Goal: Task Accomplishment & Management: Use online tool/utility

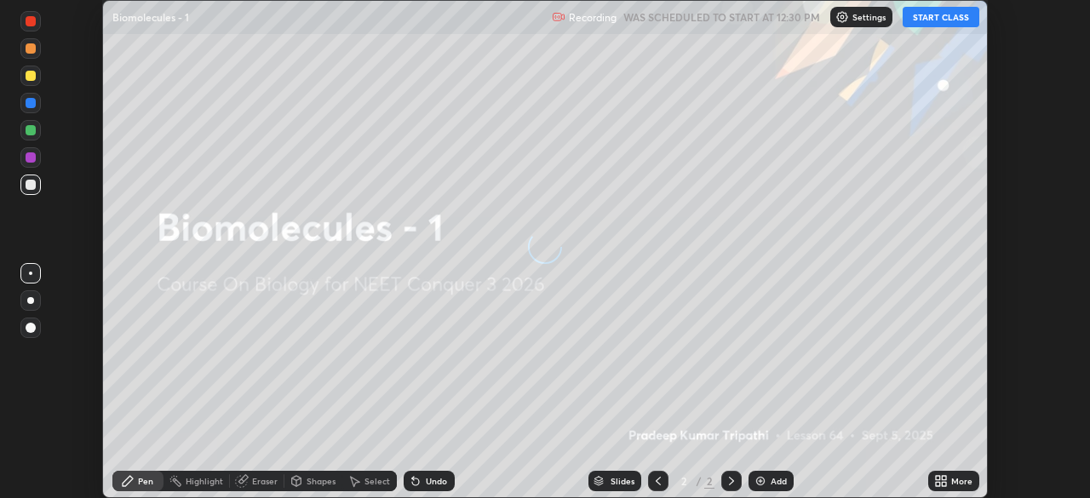
scroll to position [498, 1089]
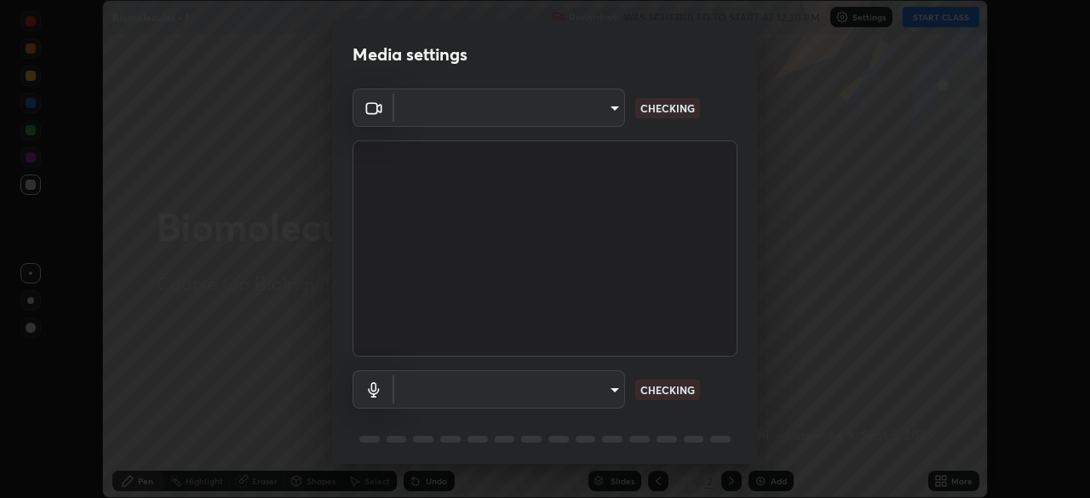
type input "e5f32b9a37d83756d2696e8423a1893a7de7eefef83412cf73fe4da3c4688103"
click at [527, 384] on body "Erase all Biomolecules - 1 Recording WAS SCHEDULED TO START AT 12:30 PM Setting…" at bounding box center [545, 249] width 1090 height 498
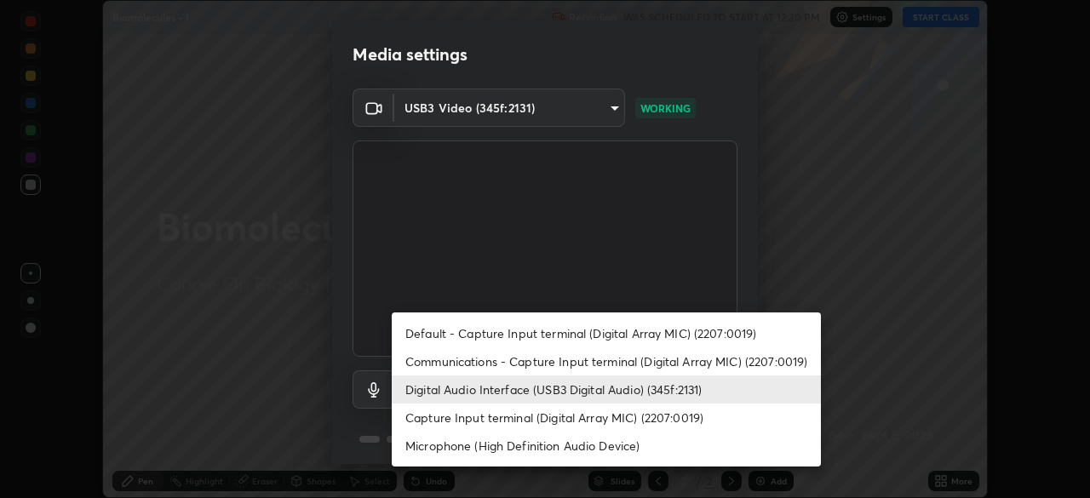
click at [481, 368] on li "Communications - Capture Input terminal (Digital Array MIC) (2207:0019)" at bounding box center [606, 361] width 429 height 28
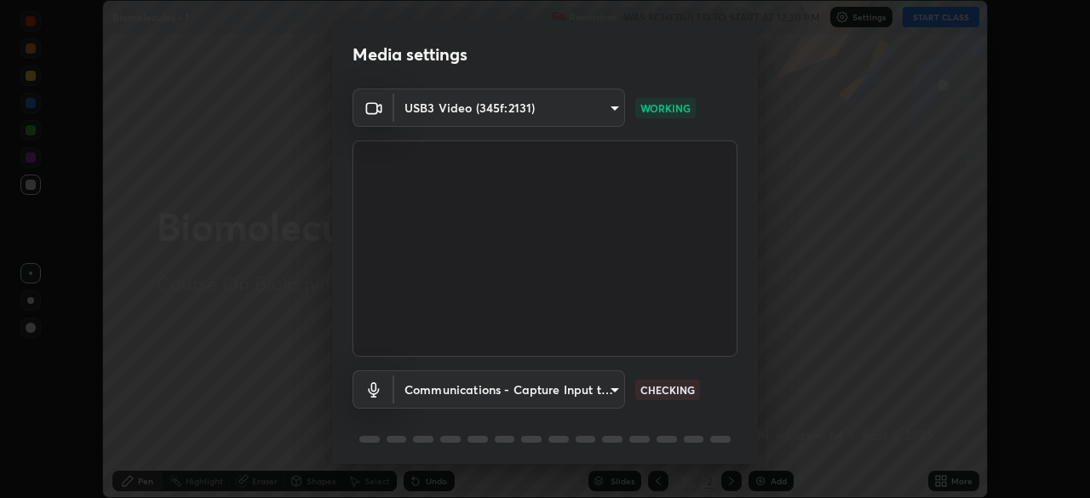
click at [485, 389] on body "Erase all Biomolecules - 1 Recording WAS SCHEDULED TO START AT 12:30 PM Setting…" at bounding box center [545, 249] width 1090 height 498
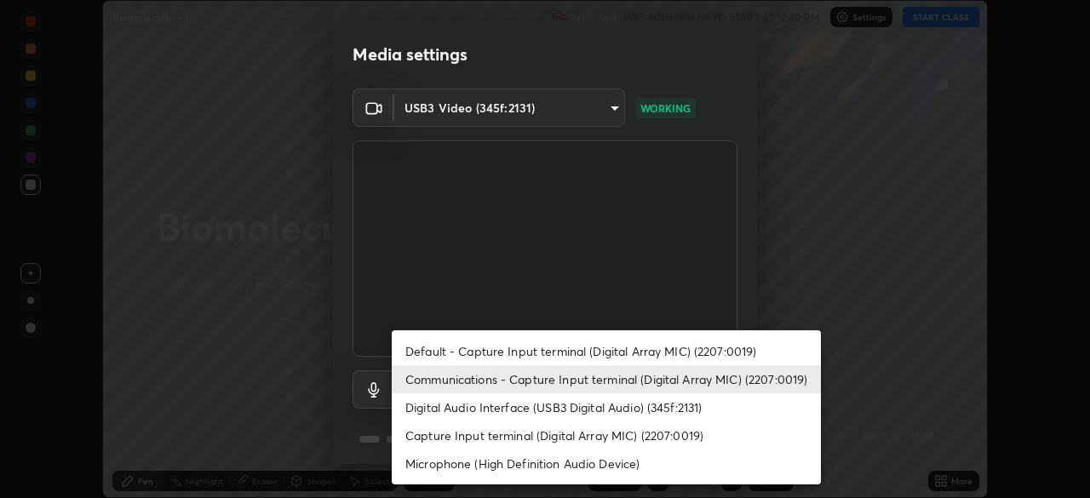
click at [484, 410] on li "Digital Audio Interface (USB3 Digital Audio) (345f:2131)" at bounding box center [606, 407] width 429 height 28
type input "ae0975cef7388746c2778fd6dc2b00d9a595315052e87b14b0d2850c1354851c"
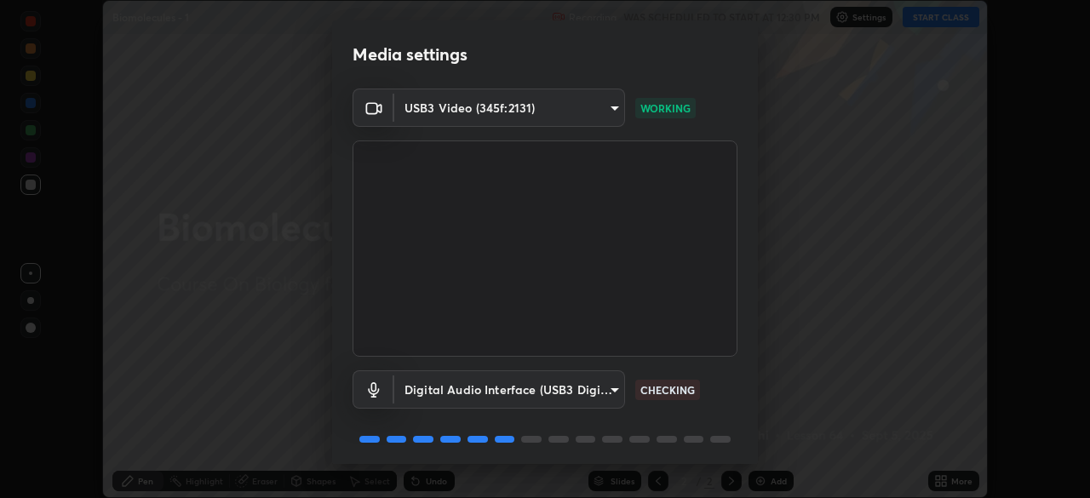
scroll to position [60, 0]
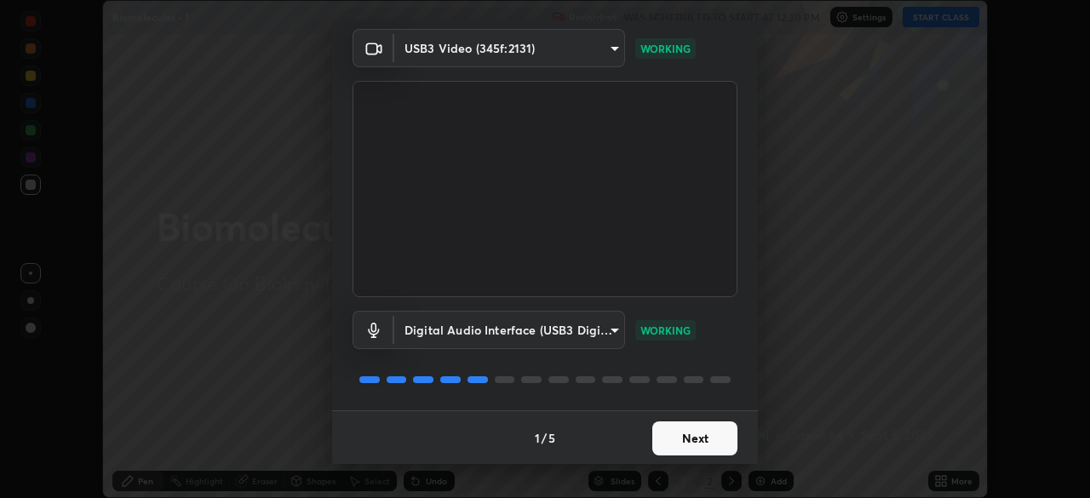
click at [703, 436] on button "Next" at bounding box center [694, 439] width 85 height 34
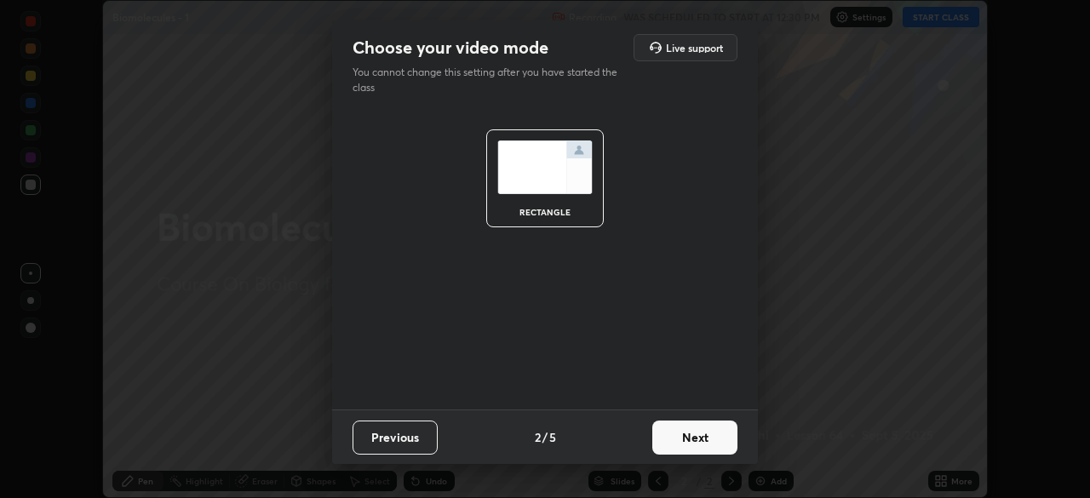
click at [717, 438] on button "Next" at bounding box center [694, 438] width 85 height 34
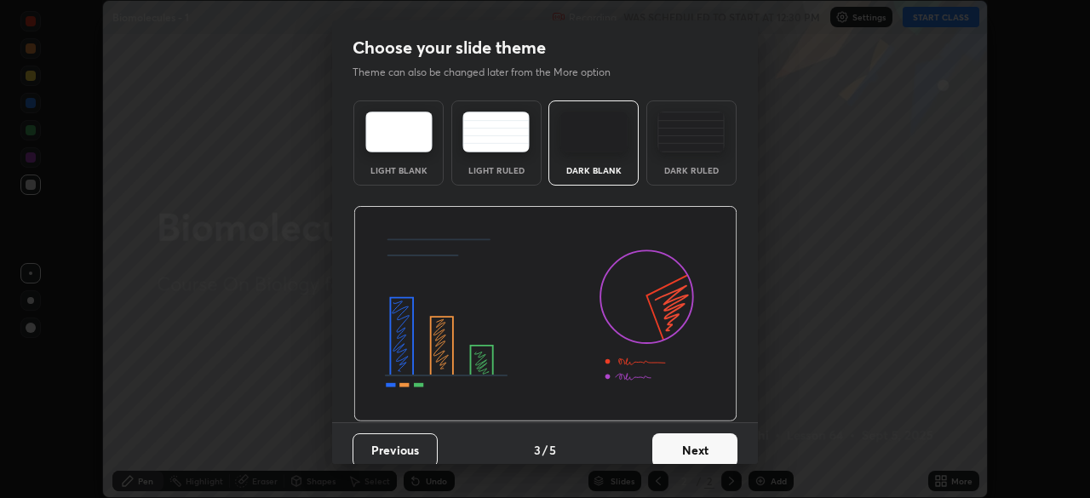
click at [720, 448] on button "Next" at bounding box center [694, 450] width 85 height 34
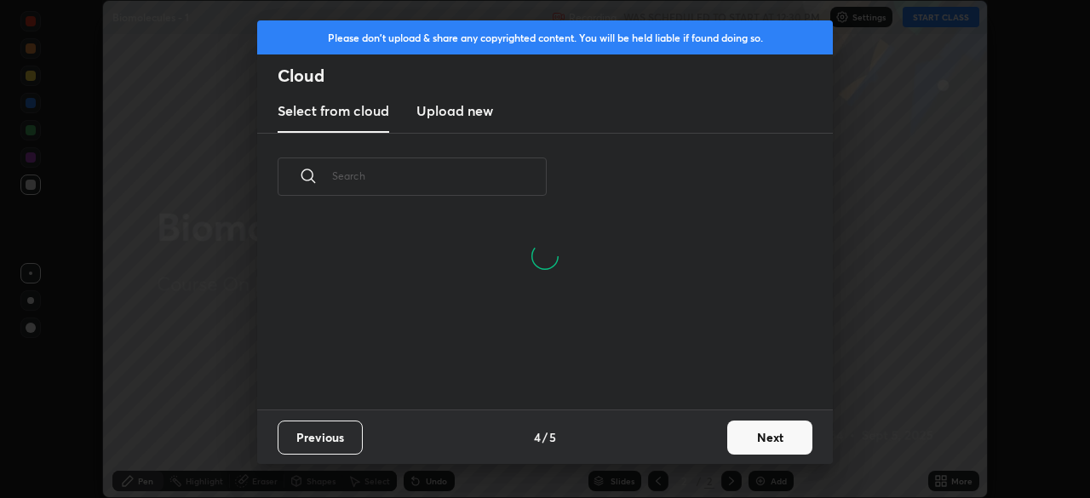
click at [778, 442] on button "Next" at bounding box center [769, 438] width 85 height 34
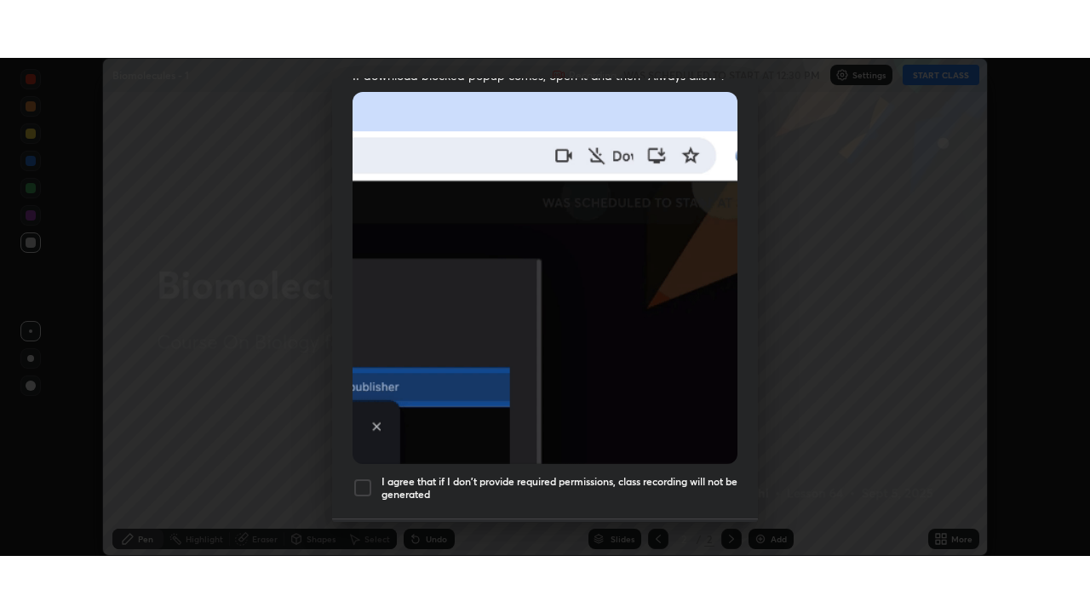
scroll to position [407, 0]
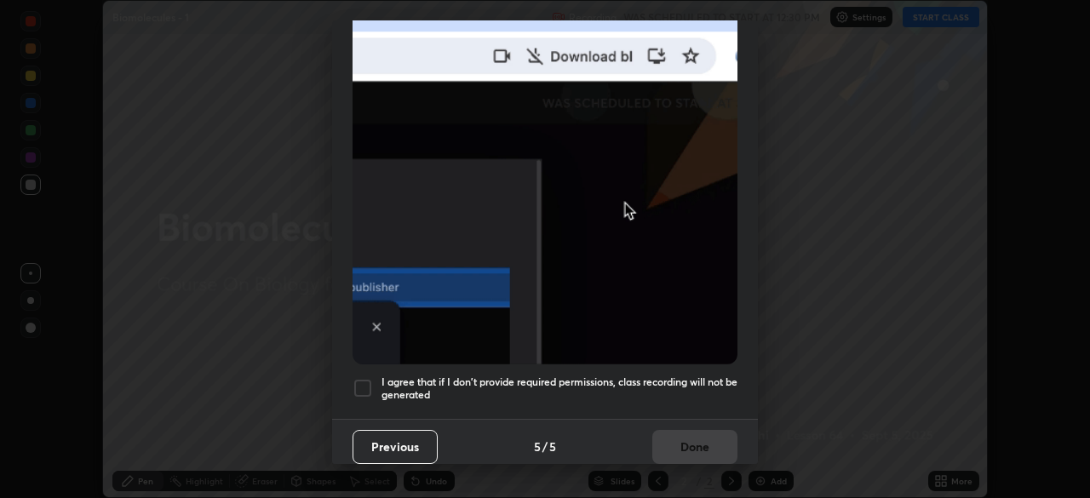
click at [695, 382] on h5 "I agree that if I don't provide required permissions, class recording will not …" at bounding box center [560, 389] width 356 height 26
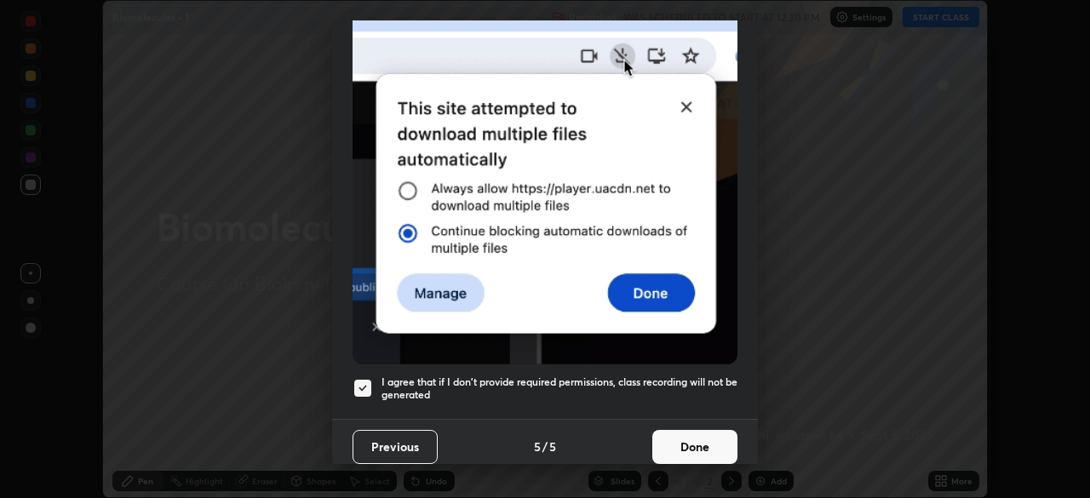
click at [707, 440] on button "Done" at bounding box center [694, 447] width 85 height 34
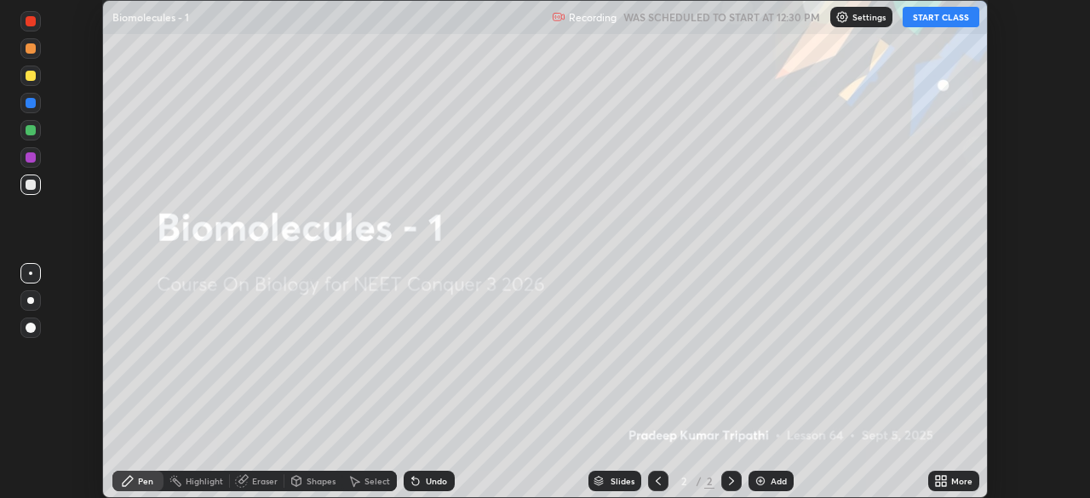
click at [944, 482] on icon at bounding box center [941, 481] width 14 height 14
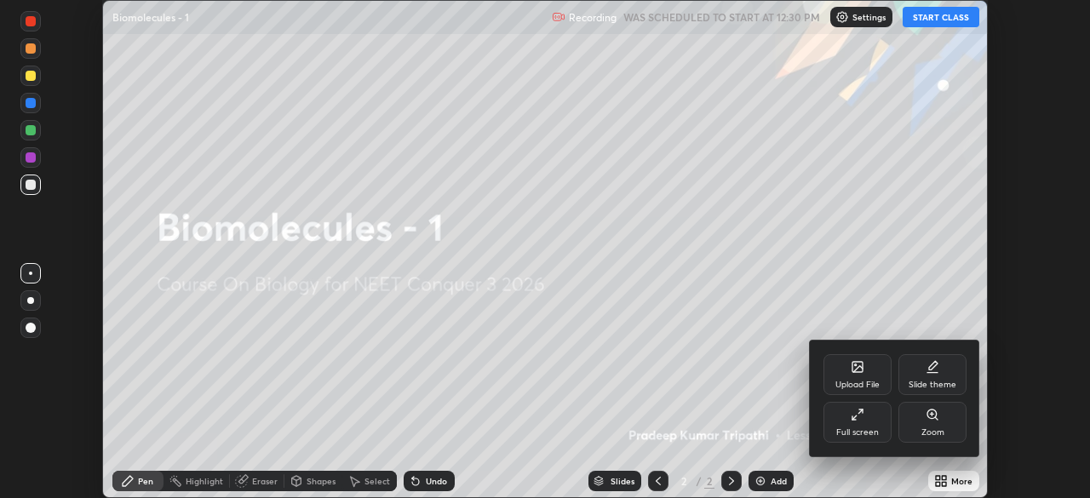
click at [872, 417] on div "Full screen" at bounding box center [858, 422] width 68 height 41
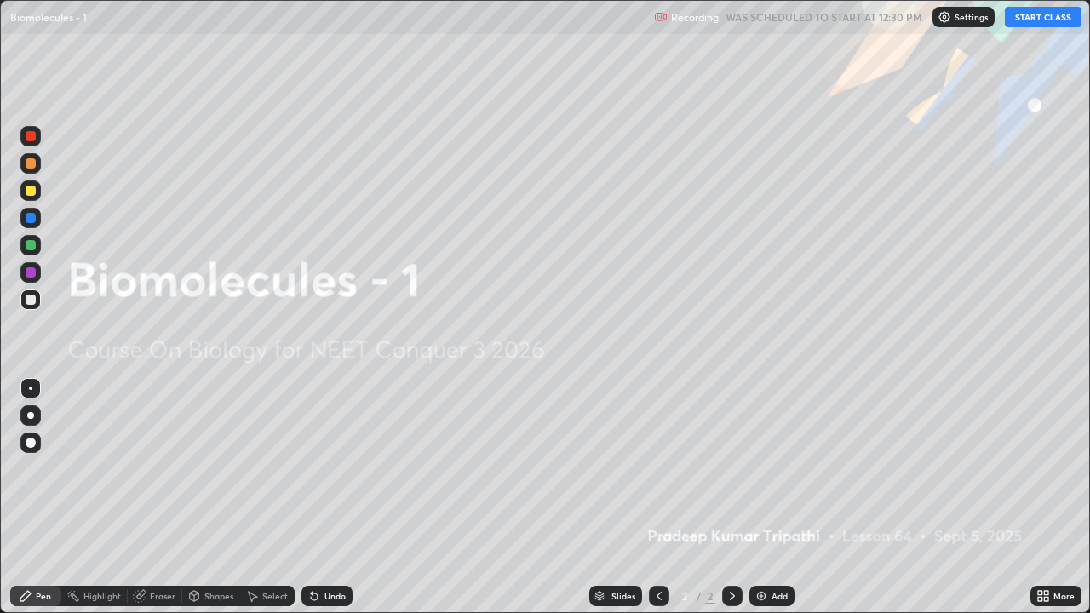
scroll to position [613, 1090]
click at [1041, 19] on button "START CLASS" at bounding box center [1043, 17] width 77 height 20
click at [765, 497] on img at bounding box center [762, 596] width 14 height 14
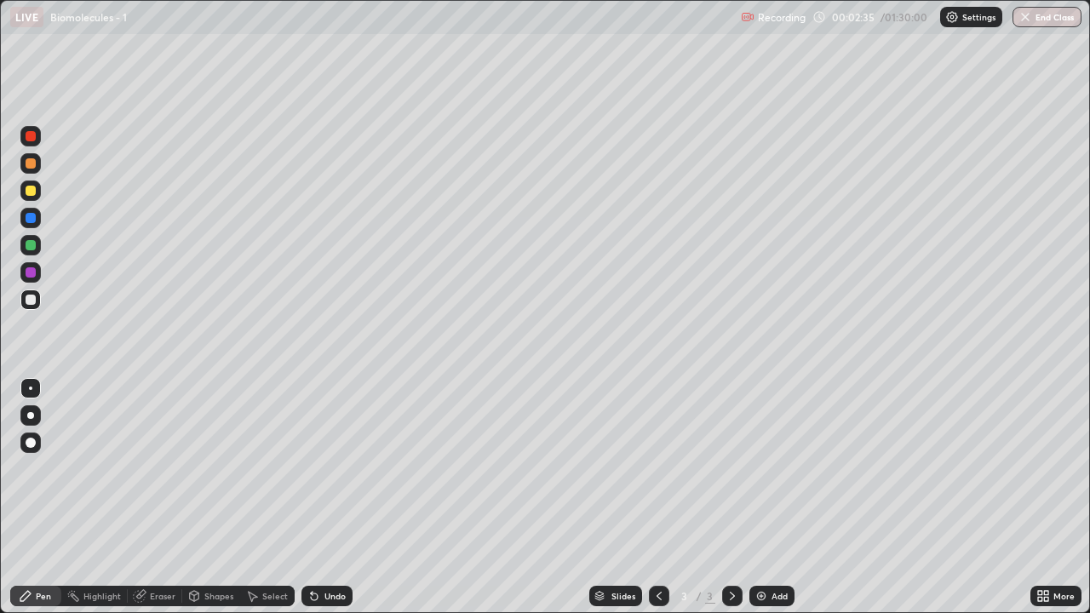
click at [33, 165] on div at bounding box center [31, 163] width 10 height 10
click at [29, 420] on div at bounding box center [30, 415] width 20 height 20
click at [32, 195] on div at bounding box center [31, 191] width 10 height 10
click at [216, 497] on div "Shapes" at bounding box center [218, 596] width 29 height 9
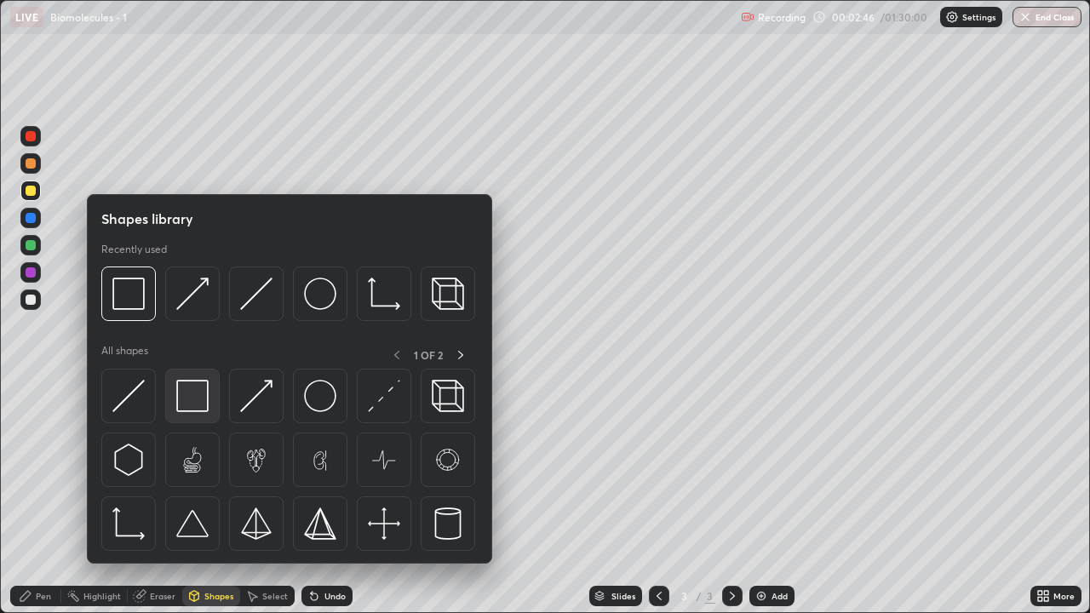
click at [204, 396] on img at bounding box center [192, 396] width 32 height 32
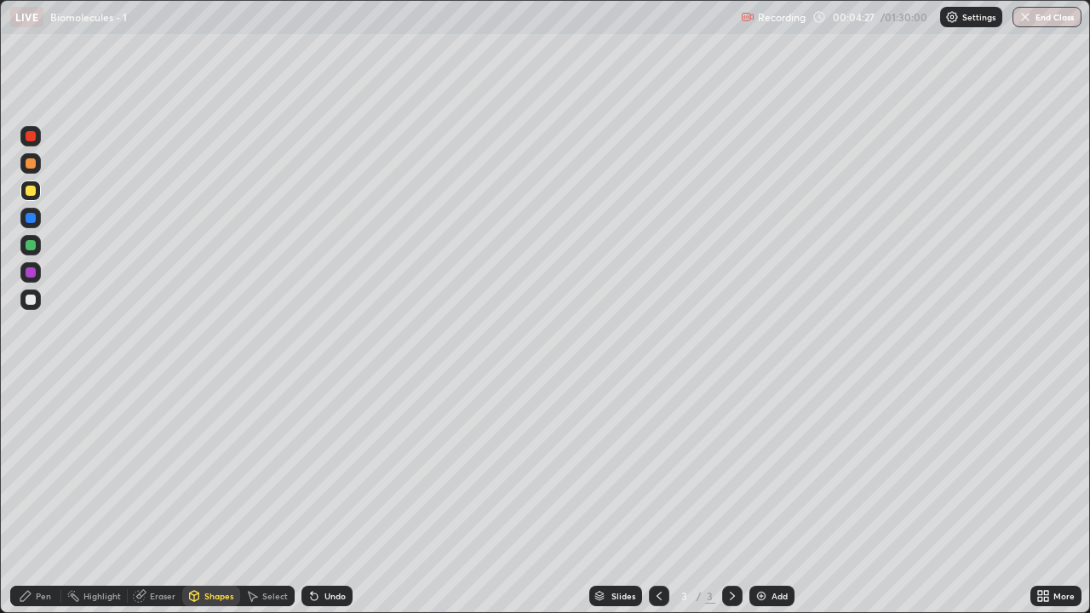
click at [210, 497] on div "Shapes" at bounding box center [211, 596] width 58 height 20
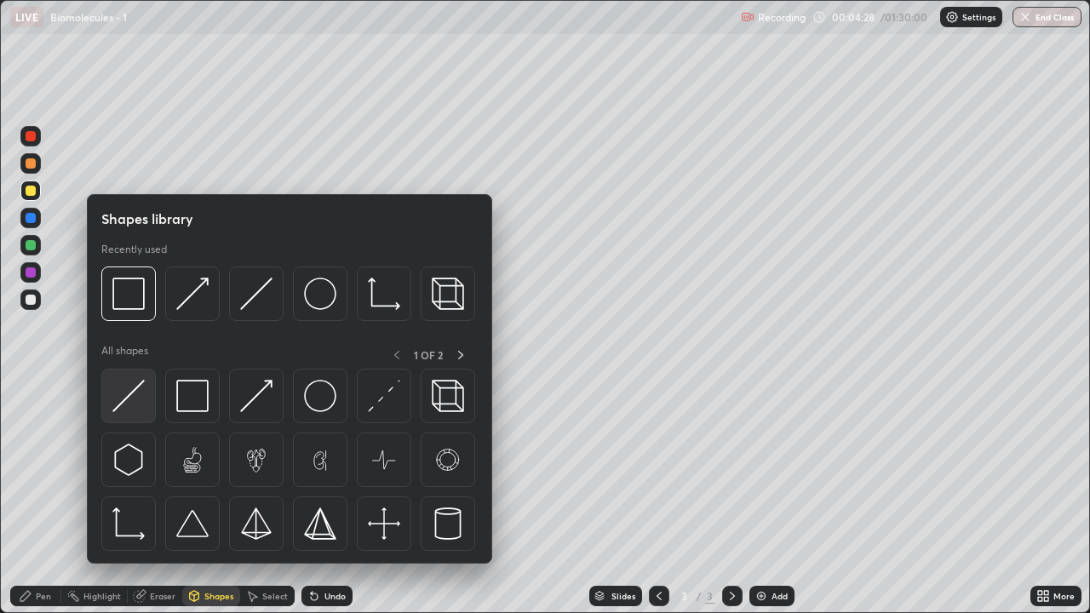
click at [138, 399] on img at bounding box center [128, 396] width 32 height 32
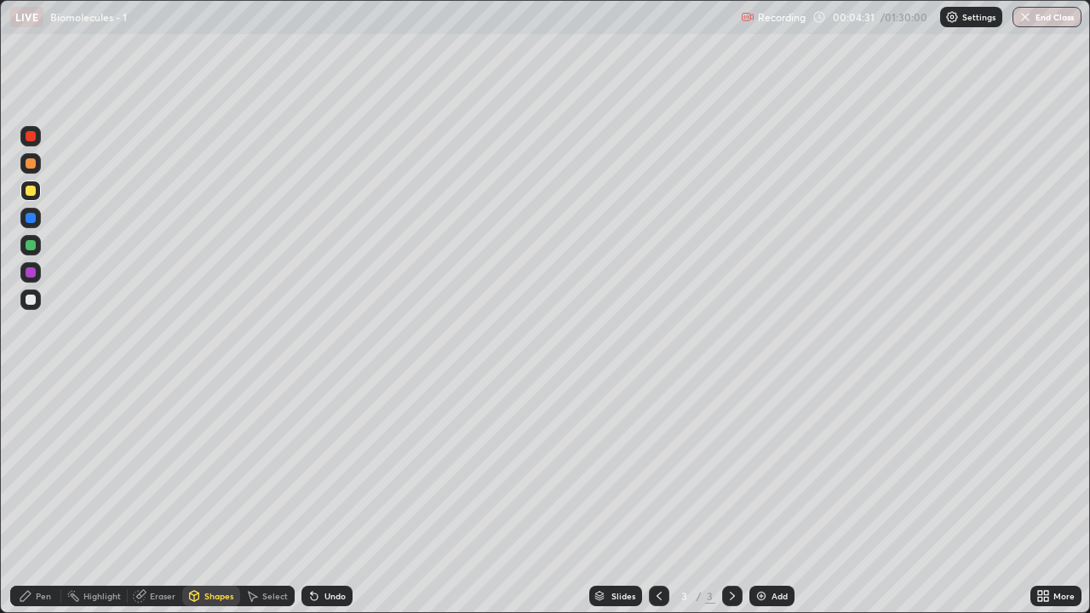
click at [32, 194] on div at bounding box center [31, 191] width 10 height 10
click at [44, 497] on div "Pen" at bounding box center [35, 596] width 51 height 20
click at [37, 301] on div at bounding box center [30, 300] width 20 height 20
click at [220, 497] on div "Shapes" at bounding box center [218, 596] width 29 height 9
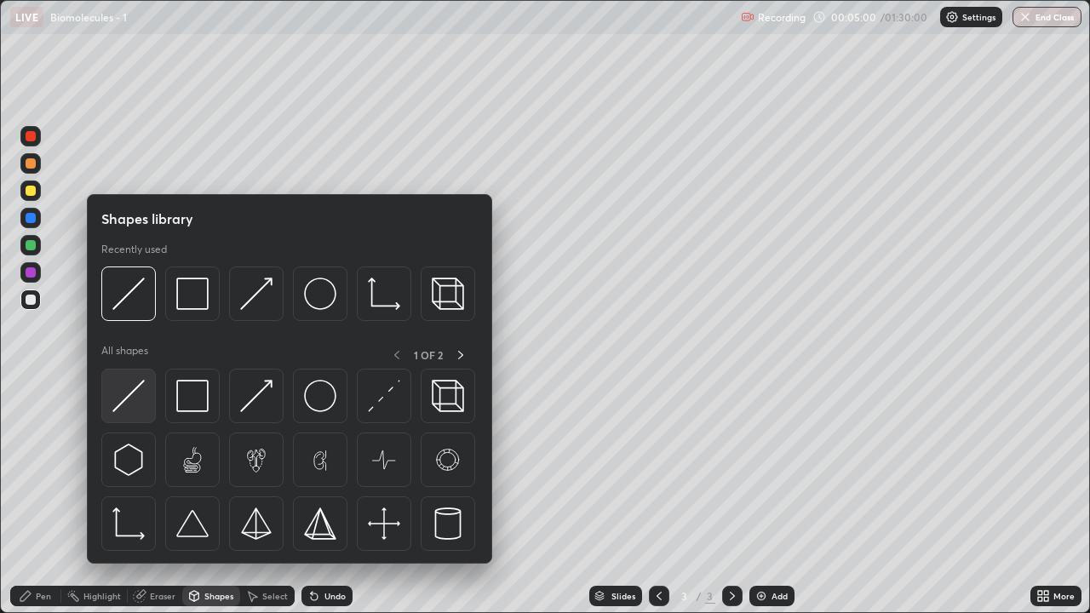
click at [146, 402] on div at bounding box center [128, 396] width 55 height 55
